Goal: Information Seeking & Learning: Learn about a topic

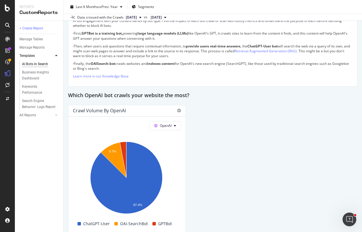
scroll to position [700, 0]
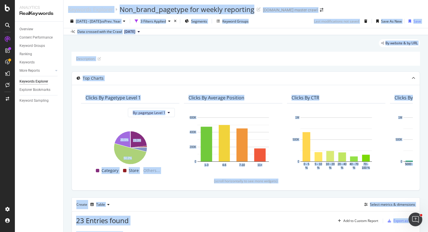
click at [166, 47] on div "By website & by URL" at bounding box center [246, 45] width 348 height 13
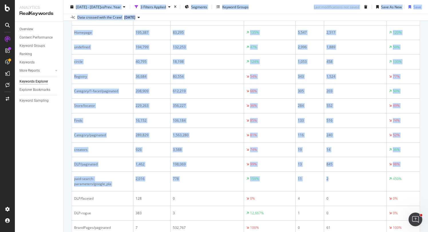
scroll to position [425, 0]
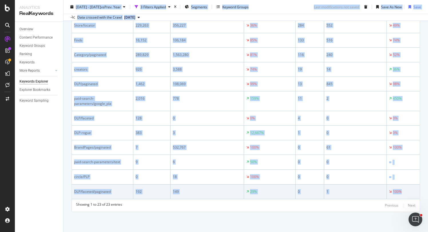
drag, startPoint x: 68, startPoint y: 6, endPoint x: 412, endPoint y: 189, distance: 389.7
click at [413, 189] on div "Keywords Explorer Non_brand_pagetype for weekly reporting [DOMAIN_NAME] master …" at bounding box center [246, 116] width 364 height 232
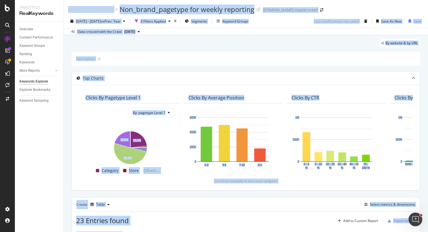
scroll to position [0, 702]
drag, startPoint x: 397, startPoint y: 186, endPoint x: 69, endPoint y: 3, distance: 375.7
click at [69, 3] on div "Keywords Explorer Non_brand_pagetype for weekly reporting [DOMAIN_NAME] master …" at bounding box center [246, 116] width 364 height 232
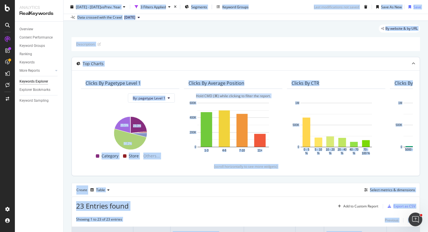
scroll to position [0, 0]
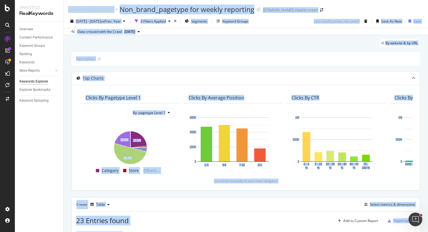
copy div "Loremips Dolorsit Ame_conse_adipisci eli seddoe temporinc utlabo.etd magnaa eni…"
click at [163, 44] on div "By website & by URL" at bounding box center [246, 45] width 348 height 13
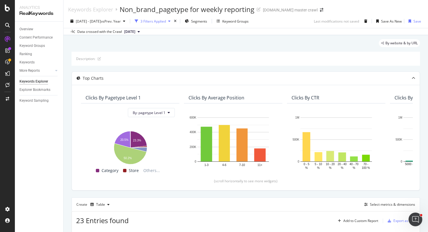
click at [166, 22] on div "3 Filters Applied" at bounding box center [152, 21] width 25 height 5
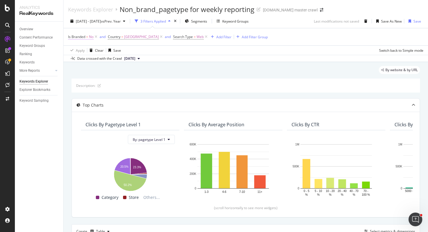
click at [82, 37] on span "Is Branded" at bounding box center [76, 36] width 17 height 5
click at [82, 51] on icon at bounding box center [80, 50] width 4 height 3
click at [84, 63] on div "Yes" at bounding box center [104, 62] width 61 height 7
click at [130, 61] on div "Apply" at bounding box center [131, 62] width 9 height 5
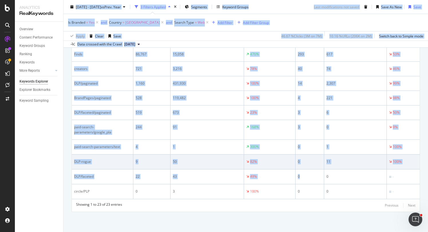
scroll to position [452, 0]
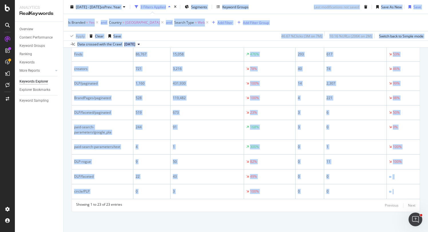
drag, startPoint x: 66, startPoint y: 19, endPoint x: 427, endPoint y: 193, distance: 400.3
click at [427, 193] on div "Keywords Explorer Non_brand_pagetype for weekly reporting [DOMAIN_NAME] master …" at bounding box center [246, 116] width 364 height 232
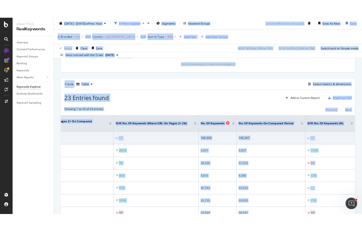
scroll to position [153, 0]
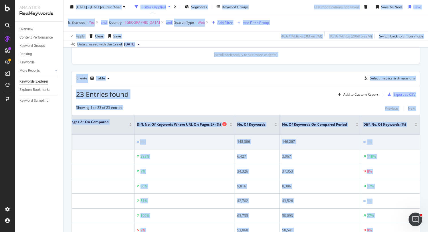
copy div "9011 Lor. 49ip - Dol. 71si am Cons. Adip 6 Elitsed Doeiusm Temporin Utlabor Etd…"
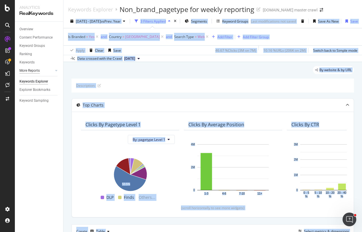
scroll to position [0, 1445]
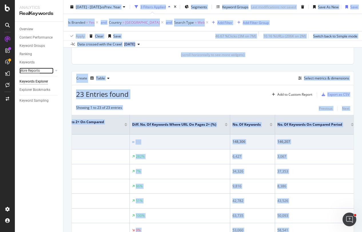
click at [31, 70] on div "More Reports" at bounding box center [29, 71] width 20 height 6
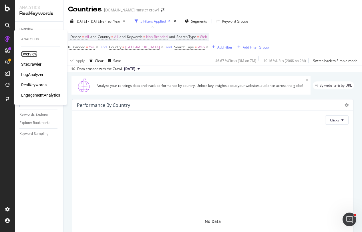
click at [28, 54] on div "Overview" at bounding box center [29, 54] width 16 height 6
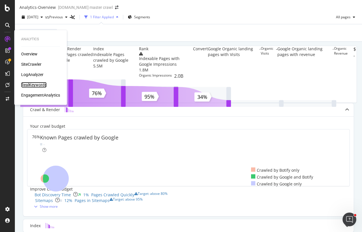
click at [39, 86] on div "RealKeywords" at bounding box center [33, 85] width 25 height 6
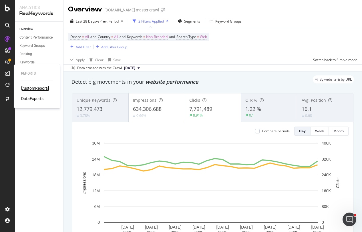
click at [44, 90] on div "CustomReports" at bounding box center [35, 89] width 28 height 6
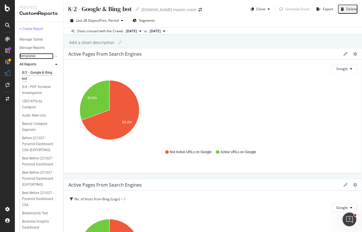
click at [36, 58] on link "Templates" at bounding box center [36, 56] width 34 height 6
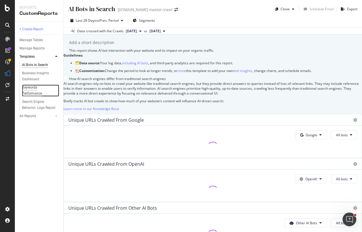
click at [39, 88] on div "Keywords Performance" at bounding box center [38, 91] width 32 height 12
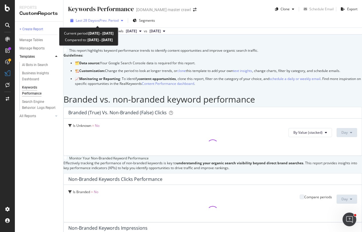
click at [97, 21] on span "vs Prev. Period" at bounding box center [107, 20] width 23 height 5
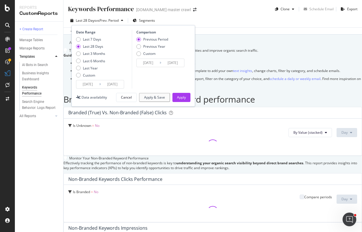
click at [87, 86] on input "2025/07/20" at bounding box center [87, 84] width 23 height 8
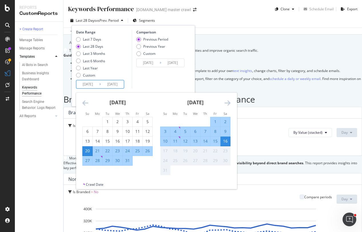
click at [167, 142] on div "10" at bounding box center [165, 141] width 10 height 6
type input "2025/08/10"
type input "2025/08/03"
type input "2025/08/09"
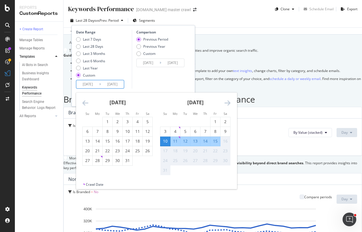
click at [219, 140] on div "15" at bounding box center [216, 141] width 10 height 6
type input "2025/08/15"
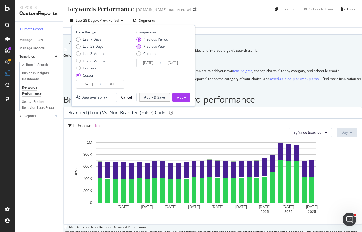
click at [150, 47] on div "Previous Year" at bounding box center [154, 46] width 22 height 5
type input "2024/08/11"
type input "2024/08/16"
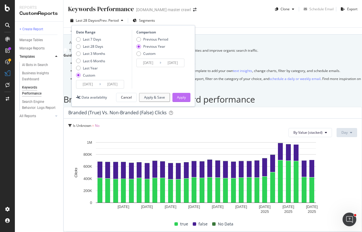
click at [177, 98] on div "Apply" at bounding box center [181, 97] width 9 height 5
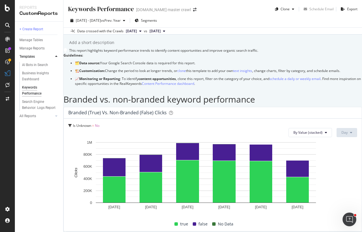
click at [146, 49] on div "Keywords Performance Keywords Performance target.com master crawl Clone Schedul…" at bounding box center [213, 116] width 299 height 232
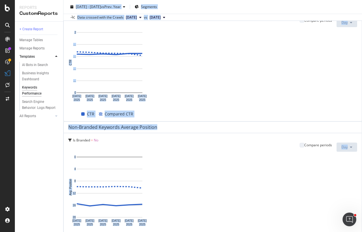
scroll to position [124, 0]
drag, startPoint x: 68, startPoint y: 7, endPoint x: 226, endPoint y: 99, distance: 182.5
click at [261, 126] on div "Keywords Performance Keywords Performance target.com master crawl Clone Schedul…" at bounding box center [213, 116] width 299 height 232
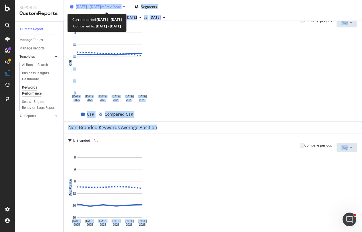
click at [97, 7] on span "[DATE] - [DATE]" at bounding box center [88, 6] width 25 height 5
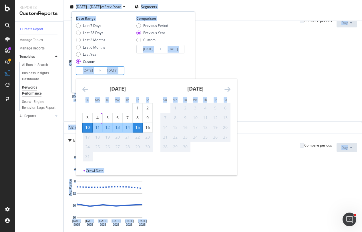
click at [90, 69] on input "2025/08/10" at bounding box center [87, 71] width 23 height 8
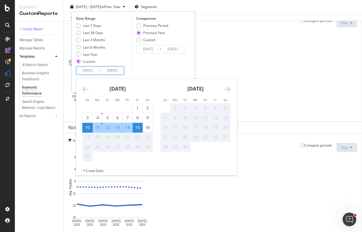
click at [85, 128] on div "10" at bounding box center [88, 128] width 10 height 6
click at [134, 126] on div "15" at bounding box center [138, 128] width 10 height 6
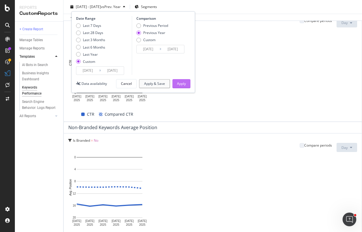
click at [177, 81] on div "Apply" at bounding box center [181, 84] width 9 height 9
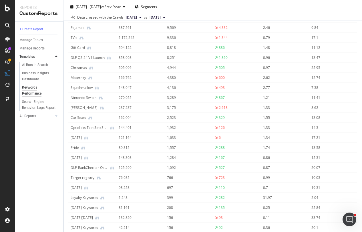
scroll to position [1537, 0]
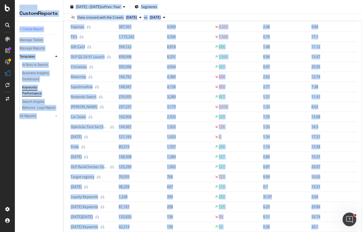
copy div "Reports CustomReports + Create Report Manage Tables Manage Reports Templates AI…"
